Goal: Transaction & Acquisition: Purchase product/service

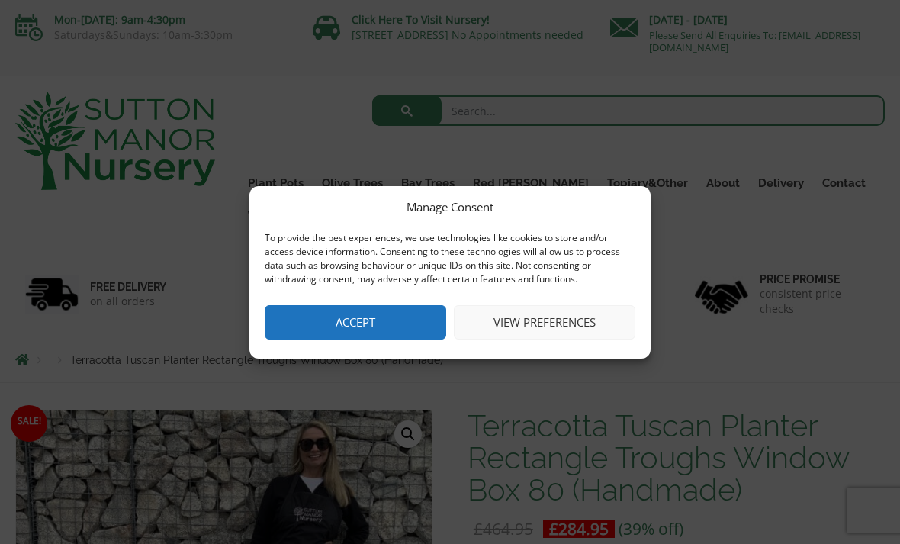
click at [562, 312] on button "View preferences" at bounding box center [544, 322] width 181 height 34
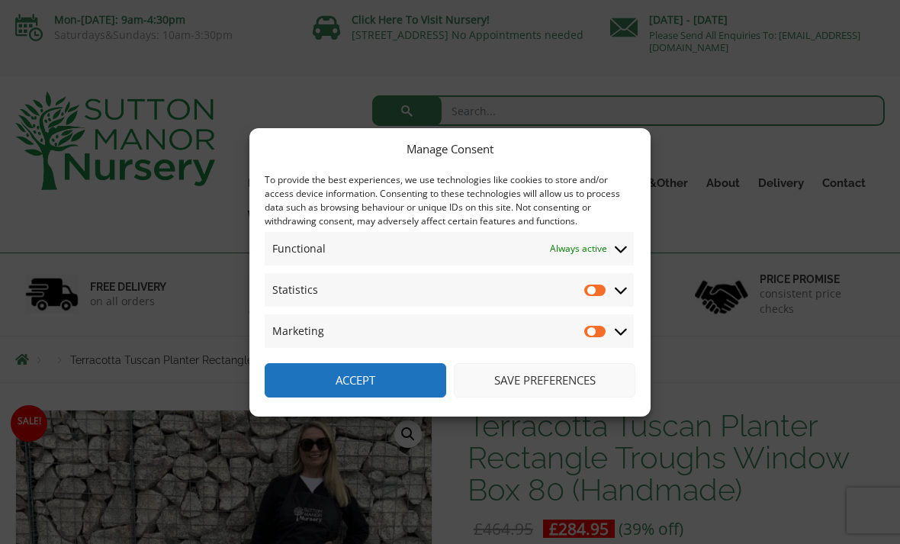
click at [599, 291] on input "Statistics" at bounding box center [595, 289] width 23 height 15
click at [605, 290] on input "Statistics" at bounding box center [595, 289] width 23 height 15
checkbox input "false"
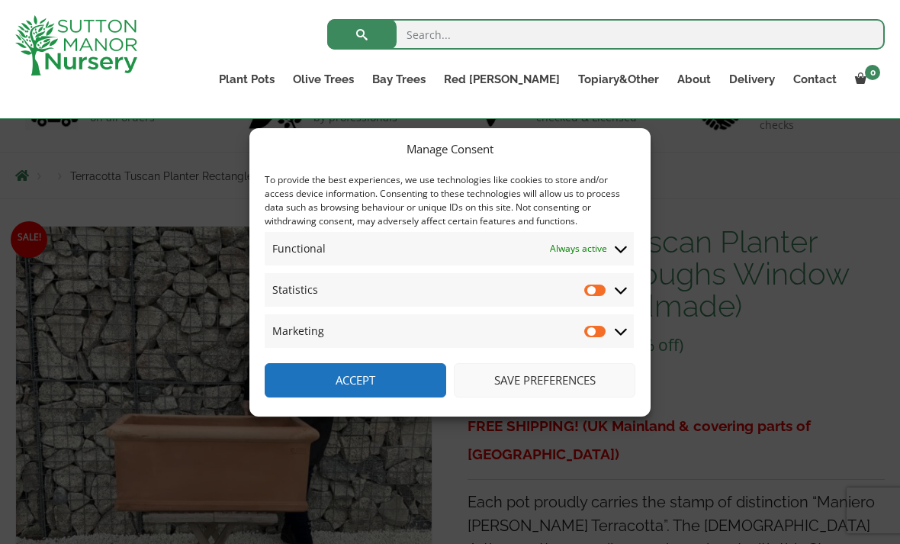
scroll to position [129, 0]
click at [576, 397] on button "Save preferences" at bounding box center [544, 380] width 181 height 34
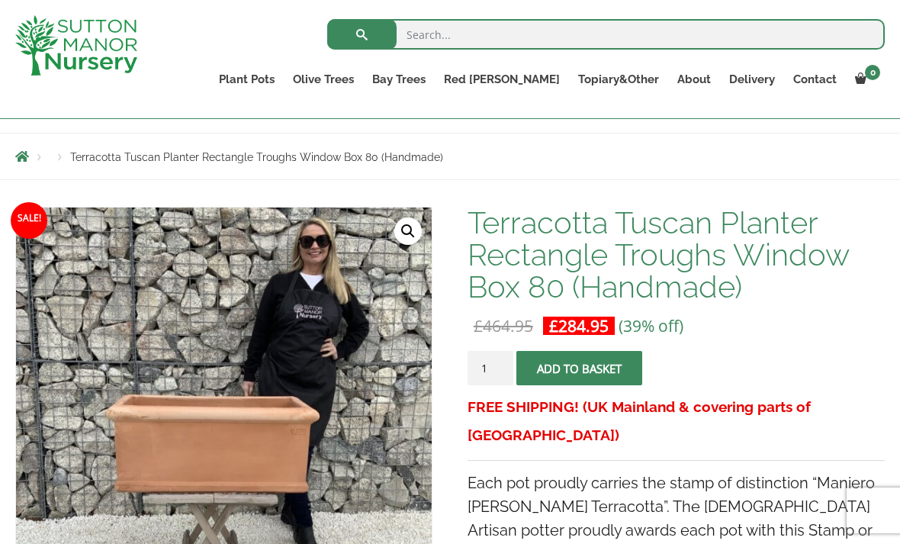
scroll to position [165, 0]
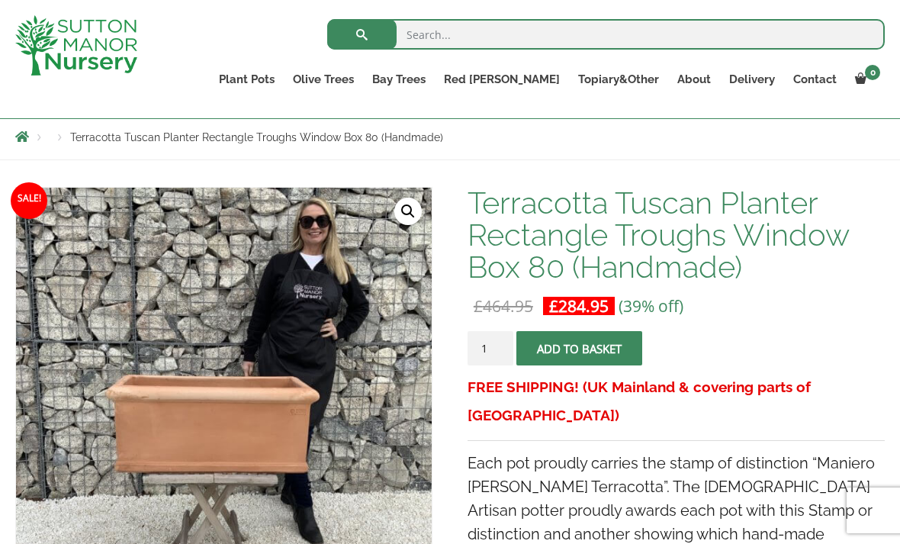
click at [625, 359] on button "Add to basket" at bounding box center [579, 348] width 126 height 34
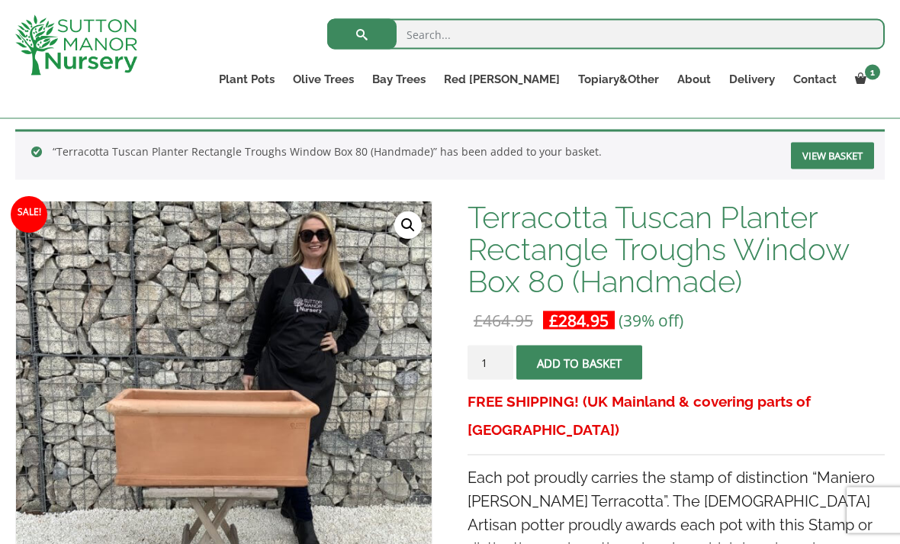
scroll to position [229, 0]
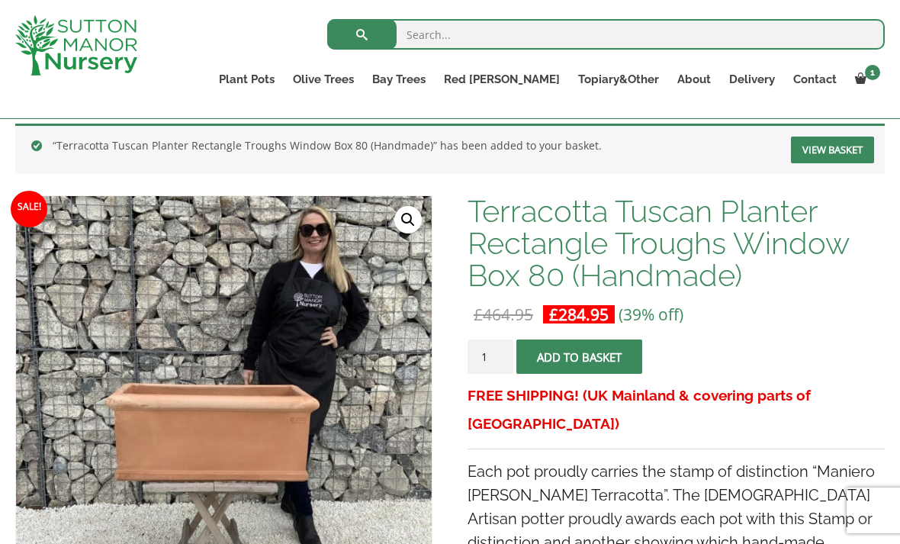
click at [120, 466] on img at bounding box center [354, 534] width 676 height 676
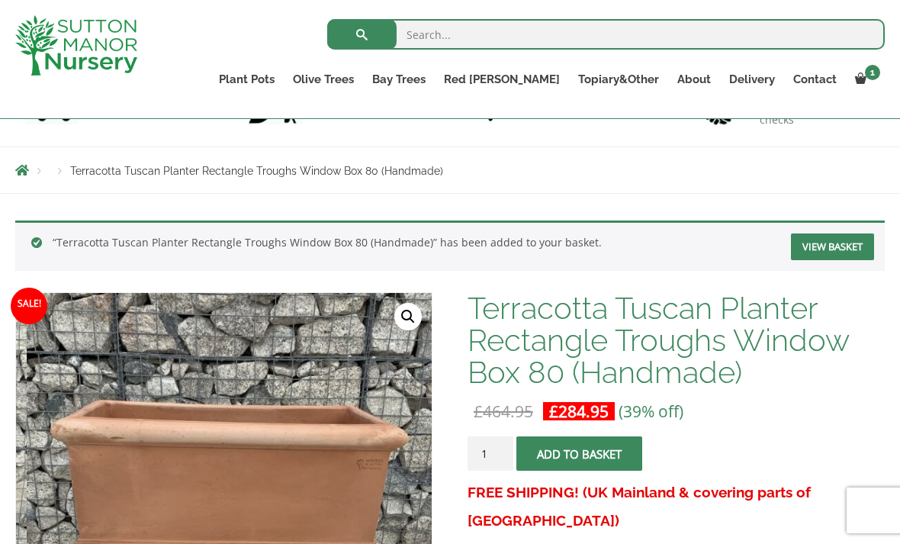
scroll to position [128, 0]
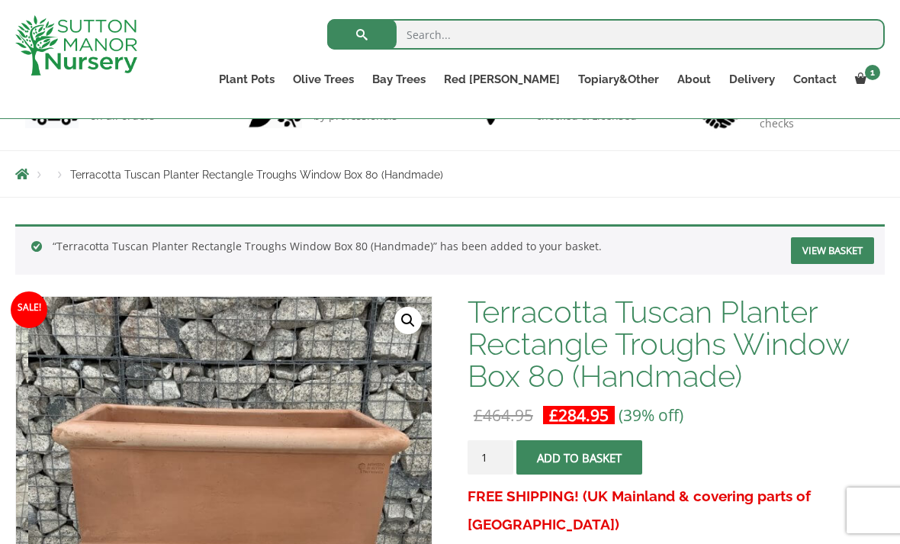
click at [106, 174] on span "Terracotta Tuscan Planter Rectangle Troughs Window Box 80 (Handmade)" at bounding box center [256, 175] width 373 height 12
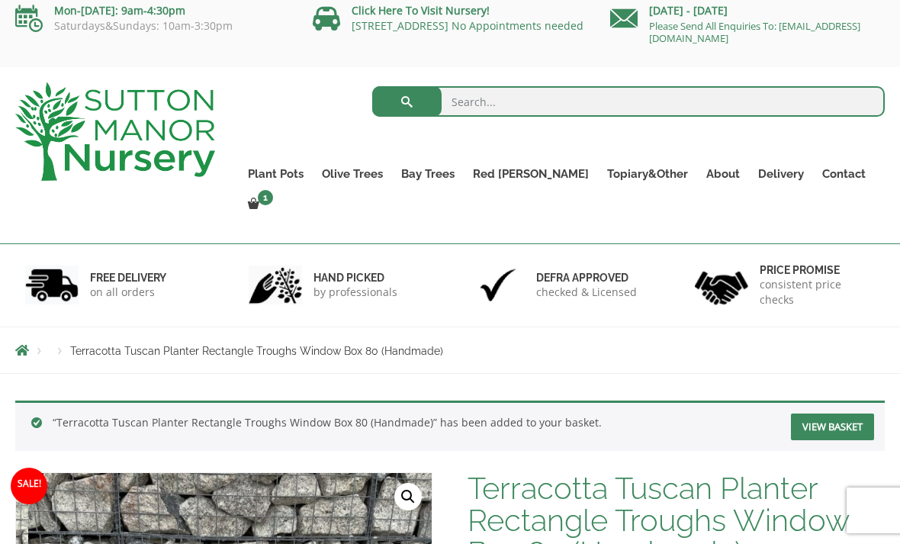
scroll to position [2, 0]
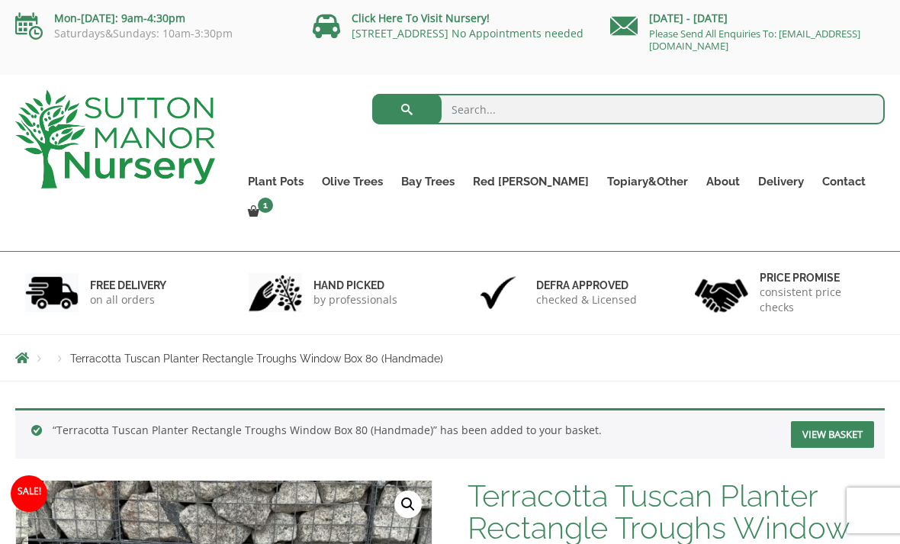
click at [0, 0] on link "Squares And Troughs" at bounding box center [0, 0] width 0 height 0
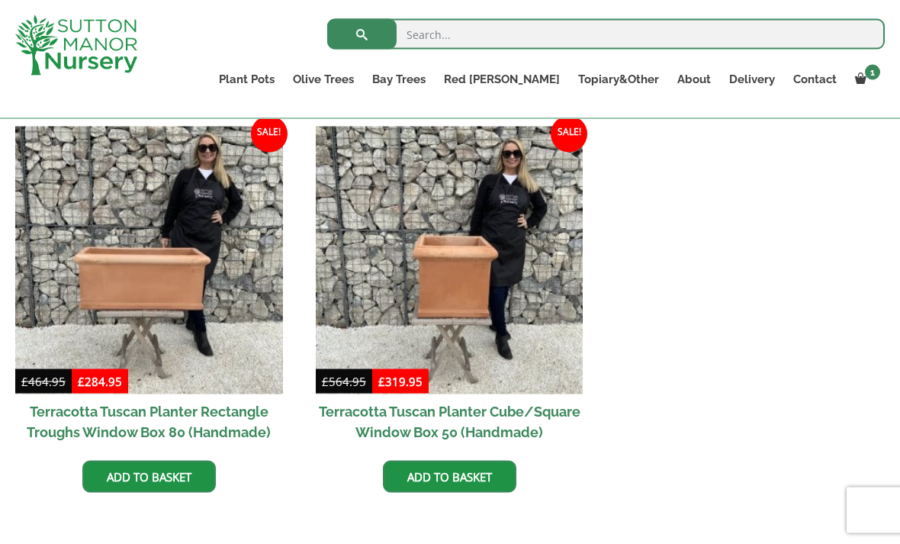
scroll to position [682, 0]
click at [138, 280] on img at bounding box center [149, 260] width 268 height 268
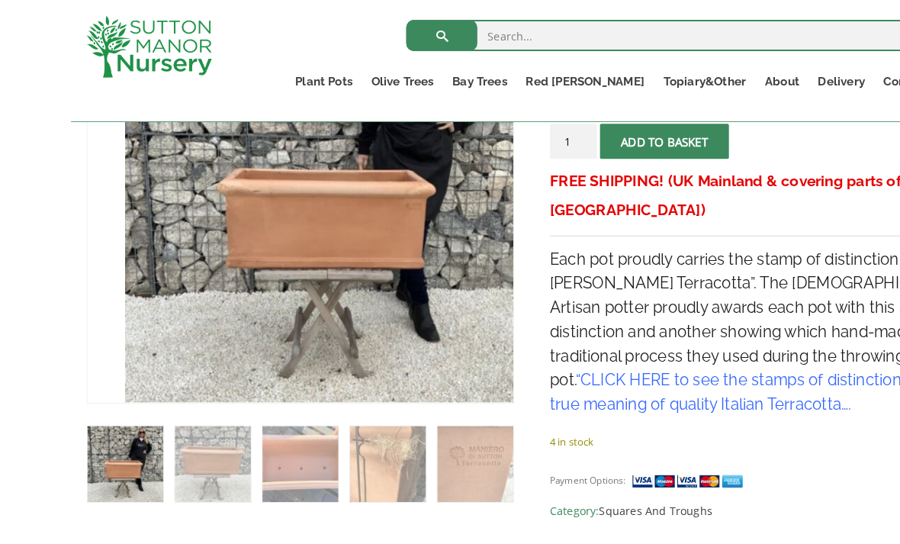
scroll to position [391, 0]
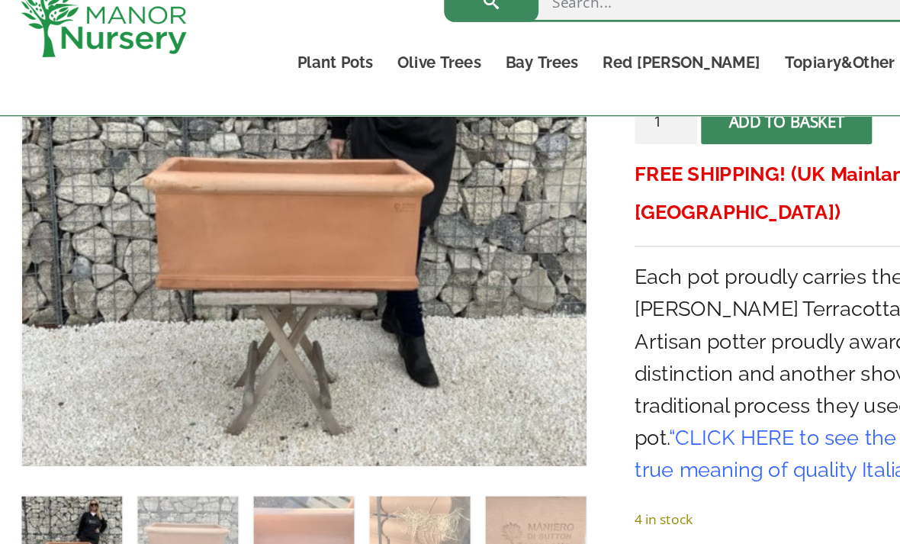
click at [355, 262] on img at bounding box center [354, 300] width 676 height 676
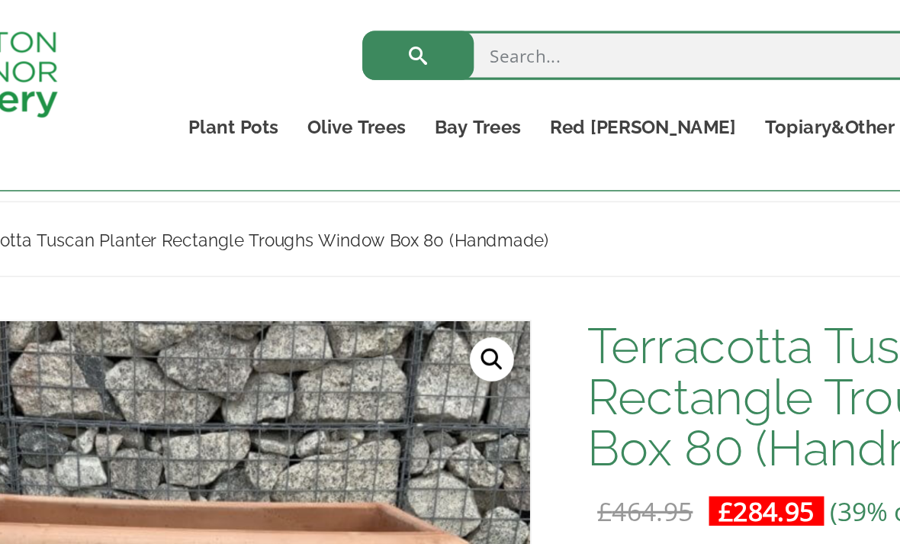
scroll to position [153, 0]
